Goal: Task Accomplishment & Management: Complete application form

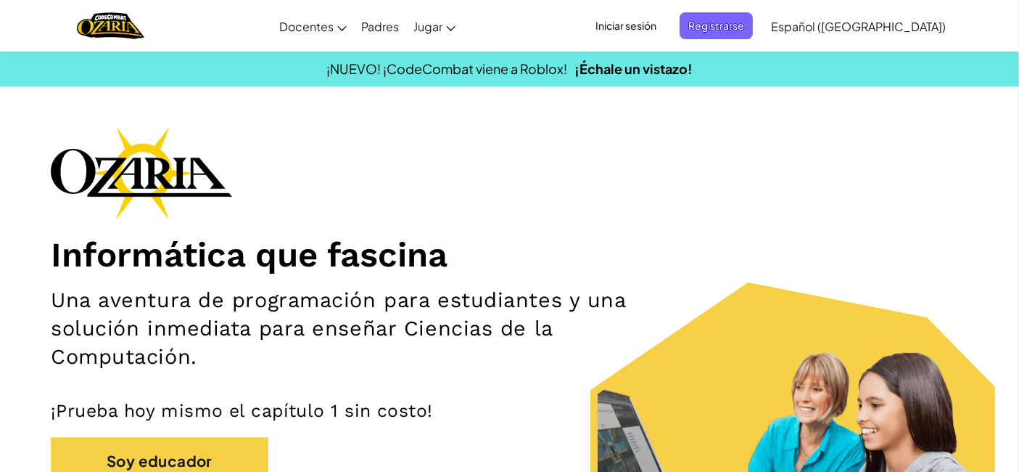
click at [823, 208] on div "Informática que fascina Una aventura de programación para estudiantes y una sol…" at bounding box center [510, 342] width 918 height 432
click at [657, 23] on font "Iniciar sesión" at bounding box center [626, 25] width 61 height 13
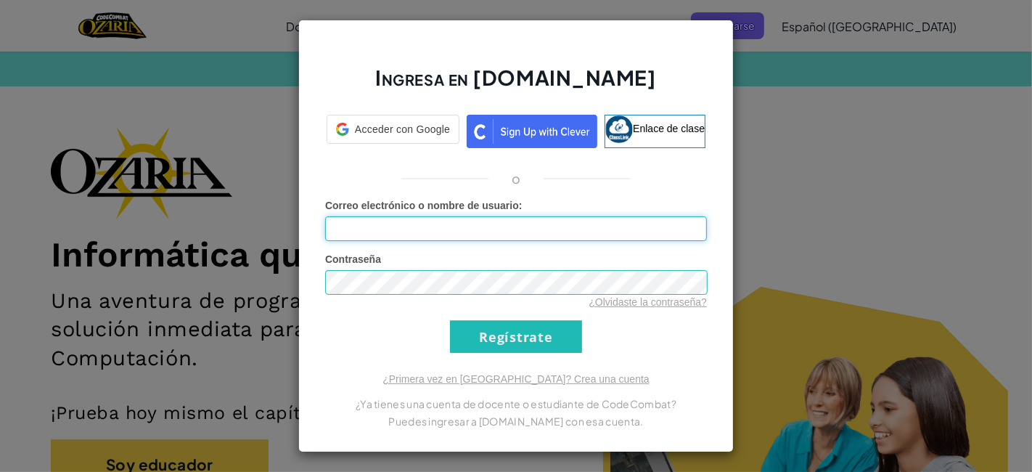
click at [512, 221] on input "Correo electrónico o nombre de usuario :" at bounding box center [516, 228] width 382 height 25
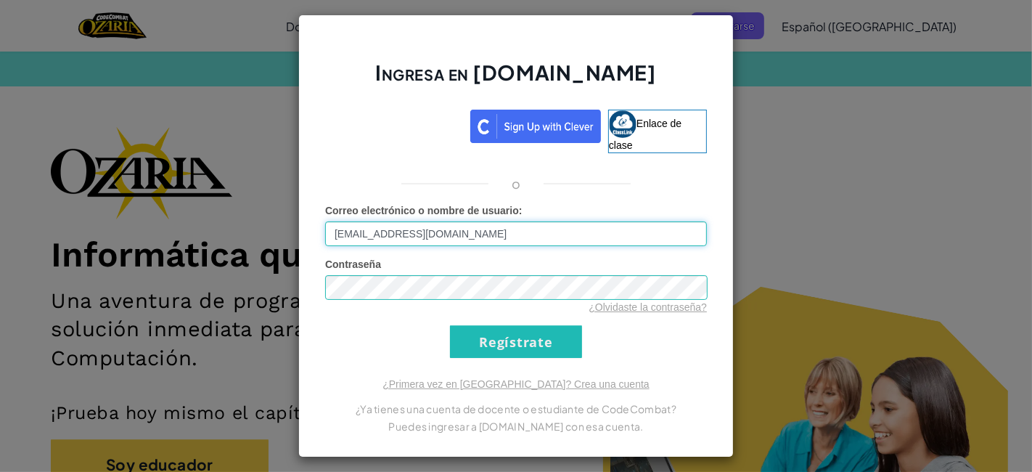
type input "[EMAIL_ADDRESS][DOMAIN_NAME]"
drag, startPoint x: 503, startPoint y: 324, endPoint x: 508, endPoint y: 337, distance: 14.0
click at [508, 337] on form "Correo electrónico o nombre de usuario : [EMAIL_ADDRESS][DOMAIN_NAME] Contraseñ…" at bounding box center [516, 280] width 382 height 155
click at [508, 337] on input "Regístrate" at bounding box center [516, 341] width 132 height 33
